Goal: Task Accomplishment & Management: Manage account settings

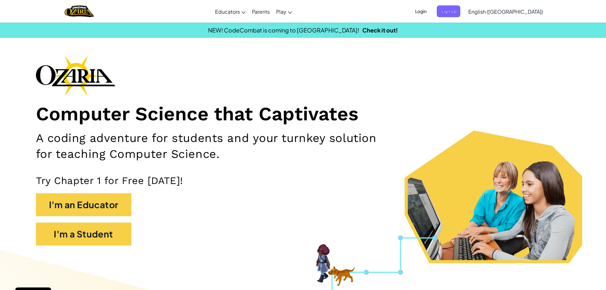
click at [431, 9] on span "Login" at bounding box center [420, 11] width 19 height 12
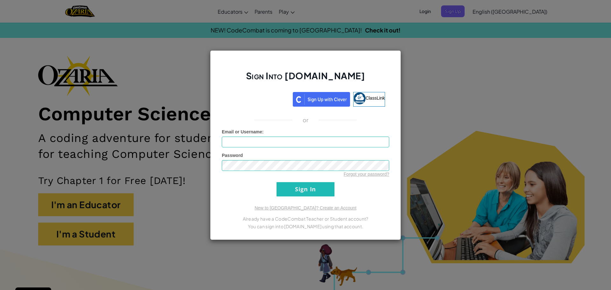
type input "msmith@st-johns.org.uk"
